Goal: Information Seeking & Learning: Understand process/instructions

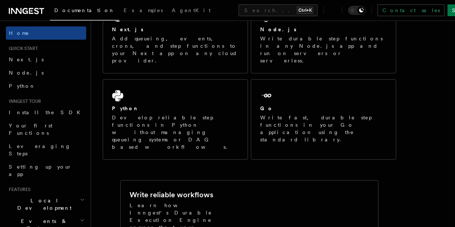
scroll to position [195, 0]
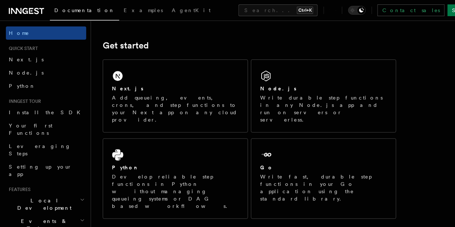
scroll to position [88, 0]
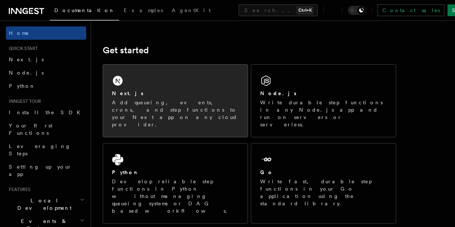
click at [187, 86] on div "Next.js Add queueing, events, crons, and step functions to your Next app on any…" at bounding box center [175, 101] width 145 height 72
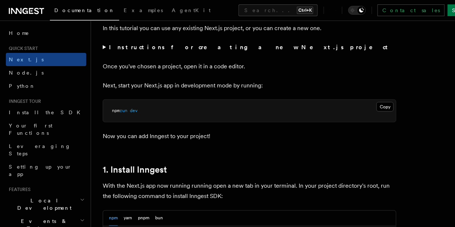
scroll to position [393, 0]
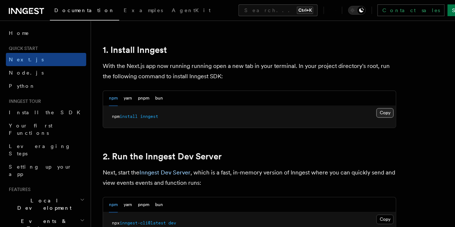
click at [385, 115] on button "Copy Copied" at bounding box center [385, 113] width 17 height 10
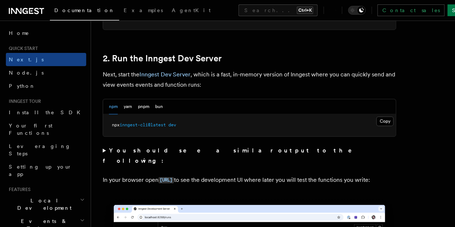
scroll to position [494, 0]
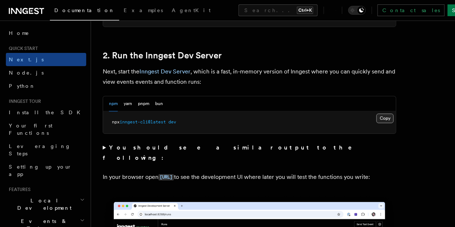
click at [385, 113] on button "Copy Copied" at bounding box center [385, 118] width 17 height 10
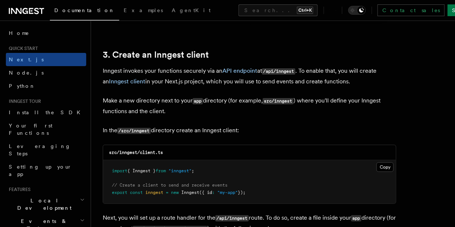
scroll to position [848, 0]
